Goal: Task Accomplishment & Management: Manage account settings

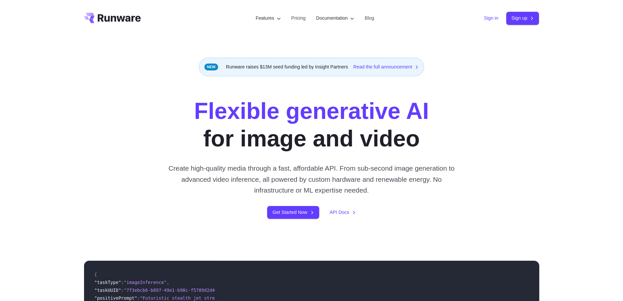
click at [490, 19] on link "Sign in" at bounding box center [491, 18] width 14 height 8
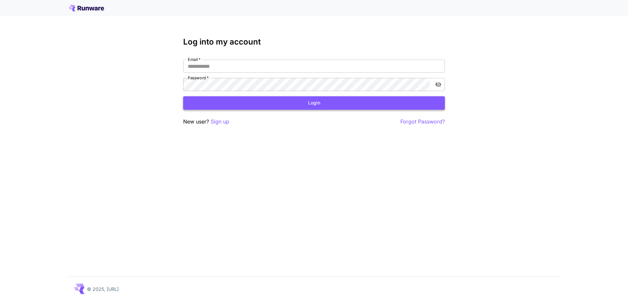
type input "**********"
click at [301, 102] on button "Login" at bounding box center [314, 102] width 262 height 13
